Goal: Transaction & Acquisition: Purchase product/service

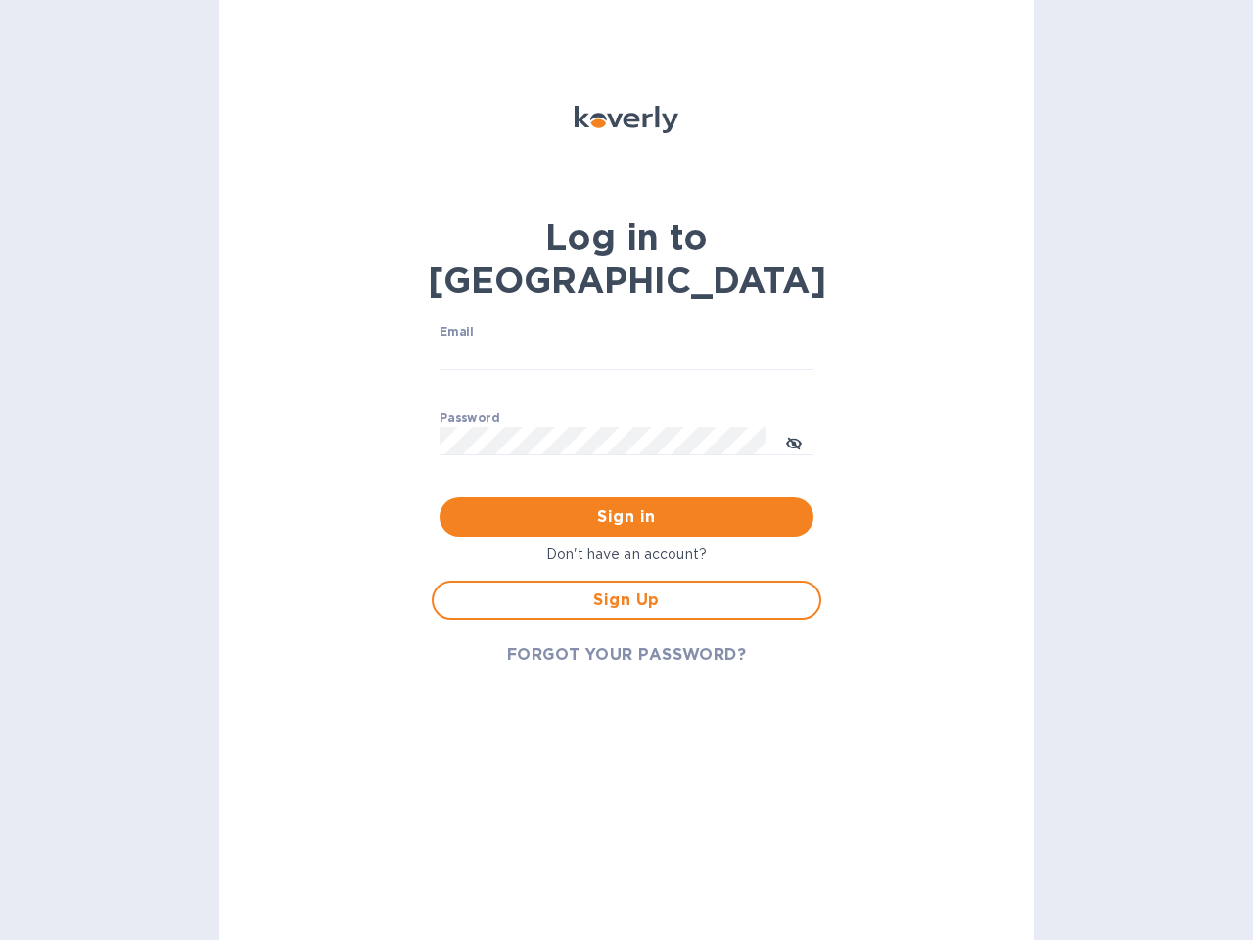
click at [626, 505] on span "Sign in" at bounding box center [626, 516] width 343 height 23
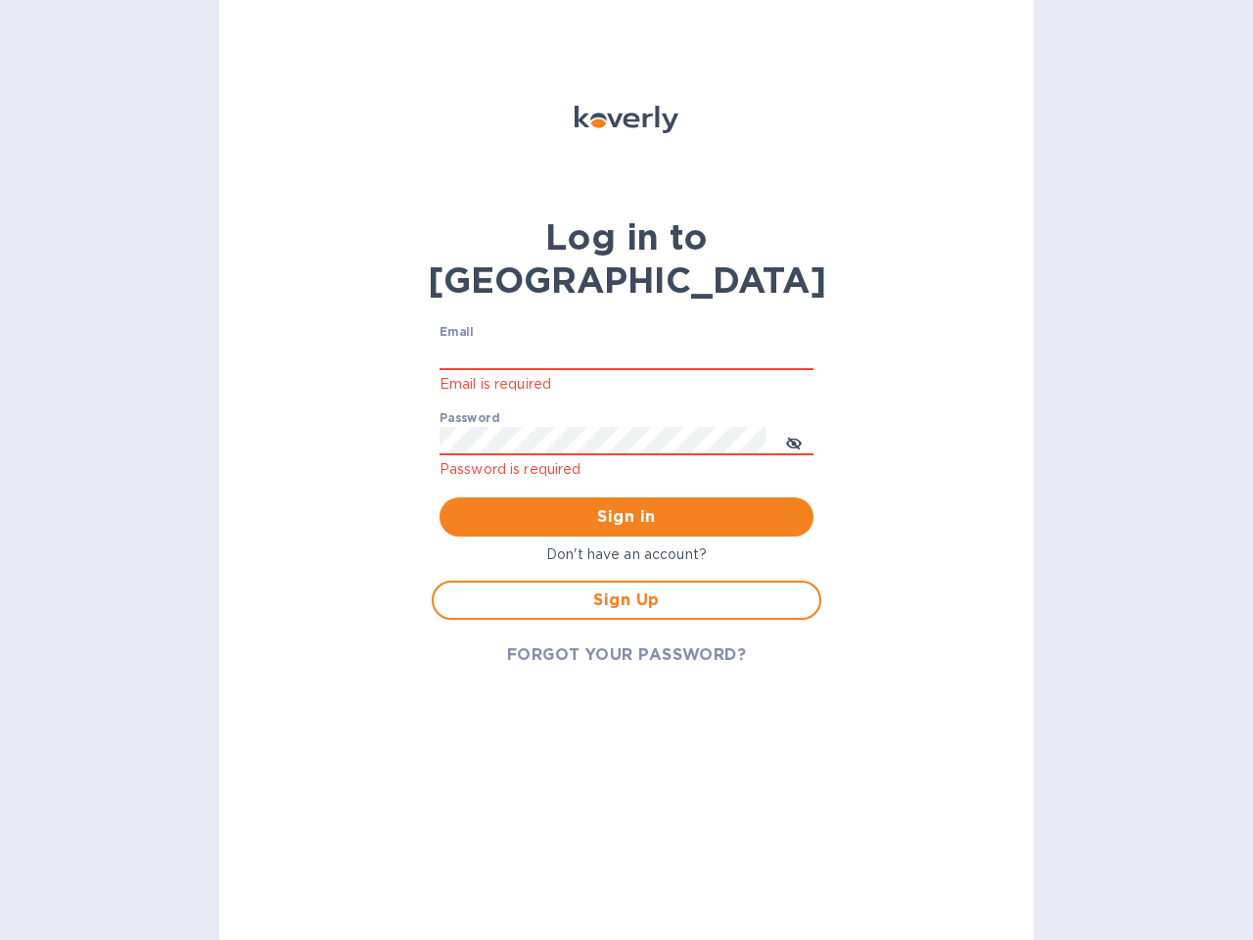
click at [626, 341] on input "Email" at bounding box center [627, 355] width 374 height 29
click at [794, 436] on icon "toggle password visibility" at bounding box center [794, 444] width 16 height 16
click at [626, 505] on span "Sign in" at bounding box center [626, 516] width 343 height 23
click at [626, 588] on span "Sign Up" at bounding box center [626, 599] width 354 height 23
